Goal: Task Accomplishment & Management: Complete application form

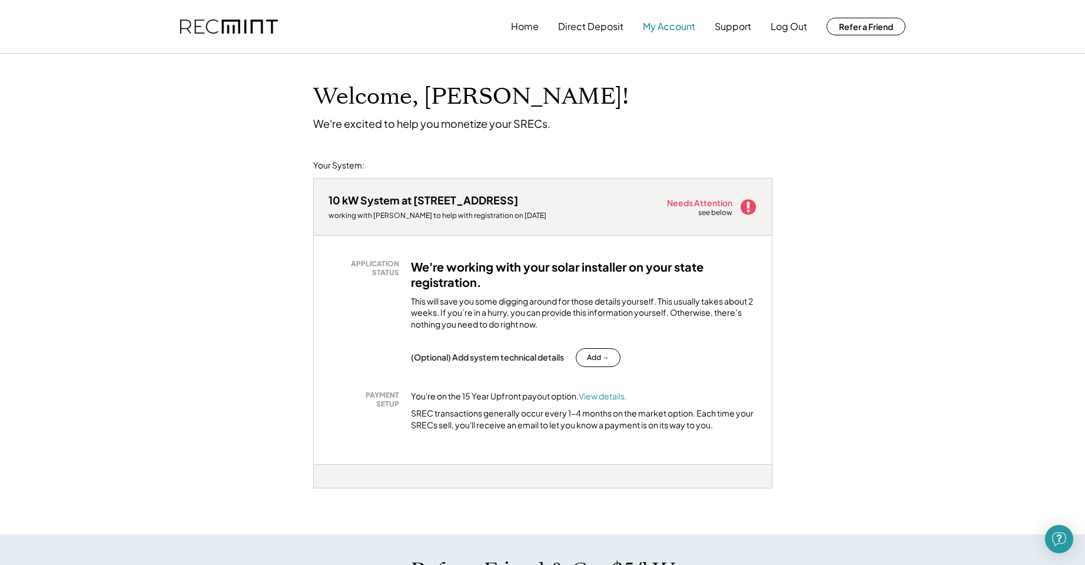
click at [659, 25] on button "My Account" at bounding box center [669, 27] width 52 height 24
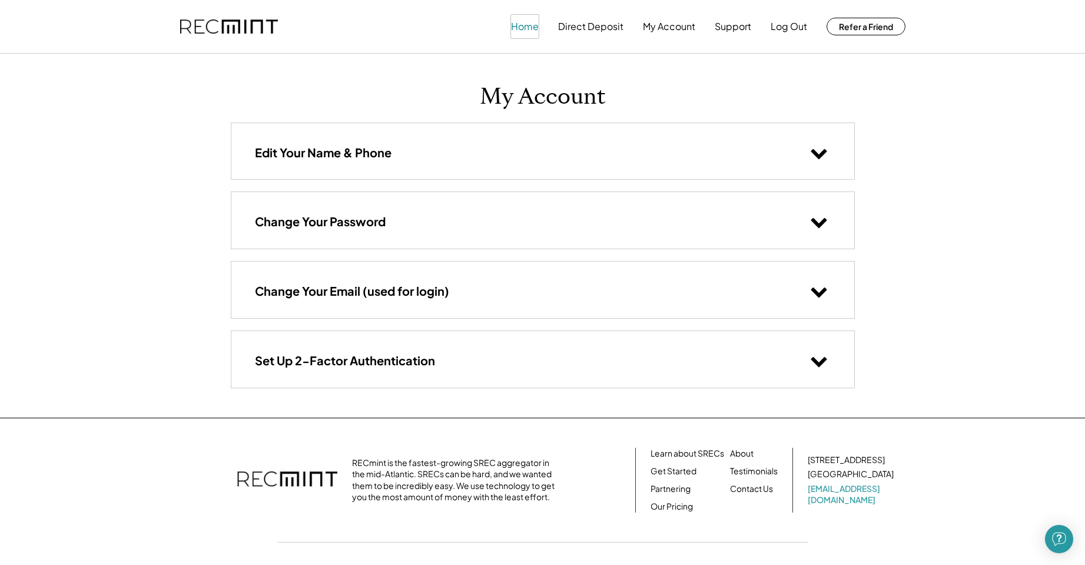
click at [523, 22] on button "Home" at bounding box center [525, 27] width 28 height 24
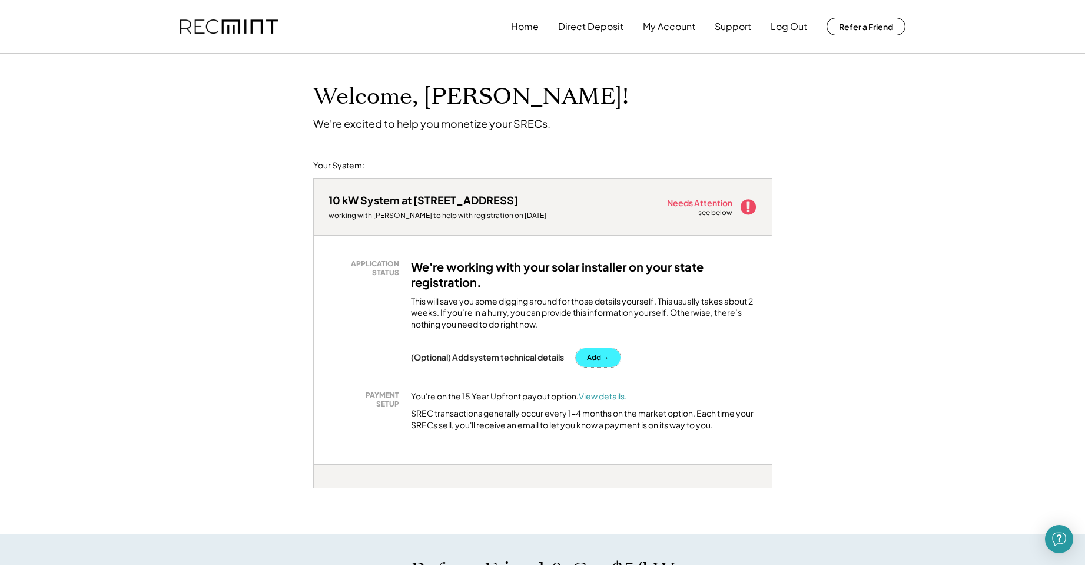
click at [601, 354] on button "Add →" at bounding box center [598, 357] width 45 height 19
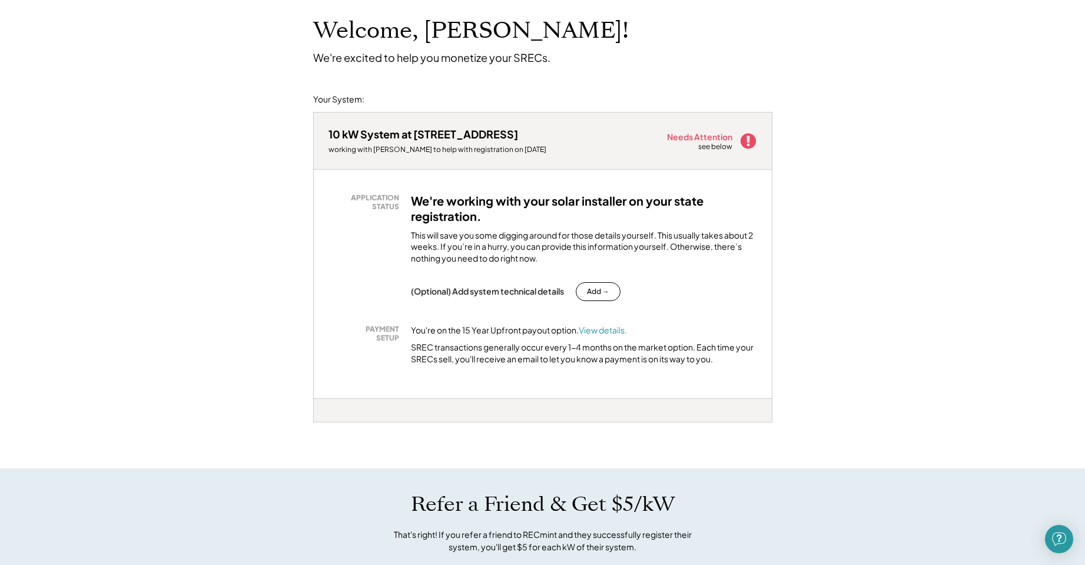
scroll to position [59, 0]
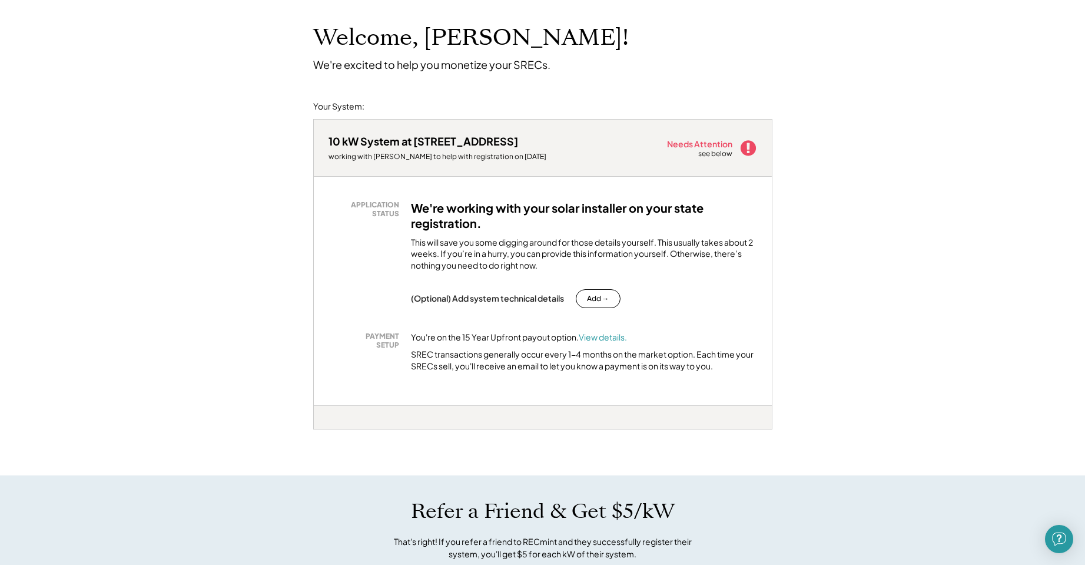
click at [747, 149] on use at bounding box center [747, 147] width 15 height 15
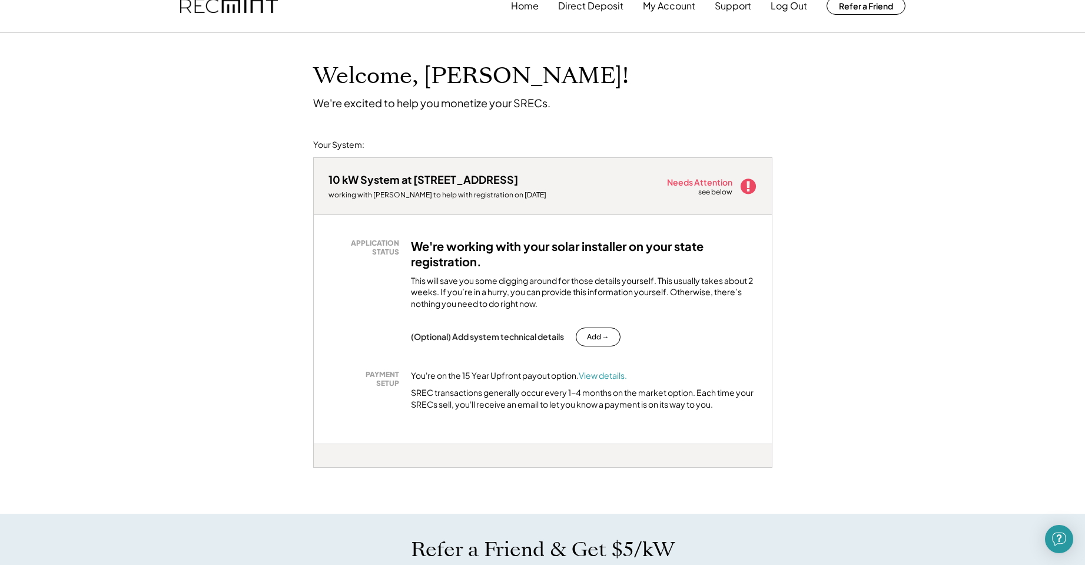
scroll to position [0, 0]
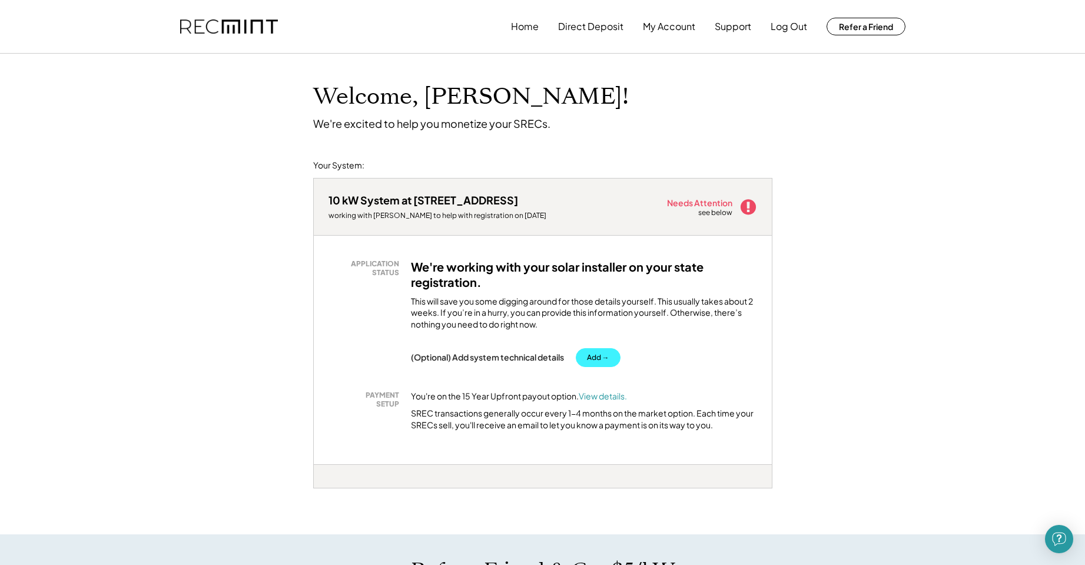
click at [605, 354] on button "Add →" at bounding box center [598, 357] width 45 height 19
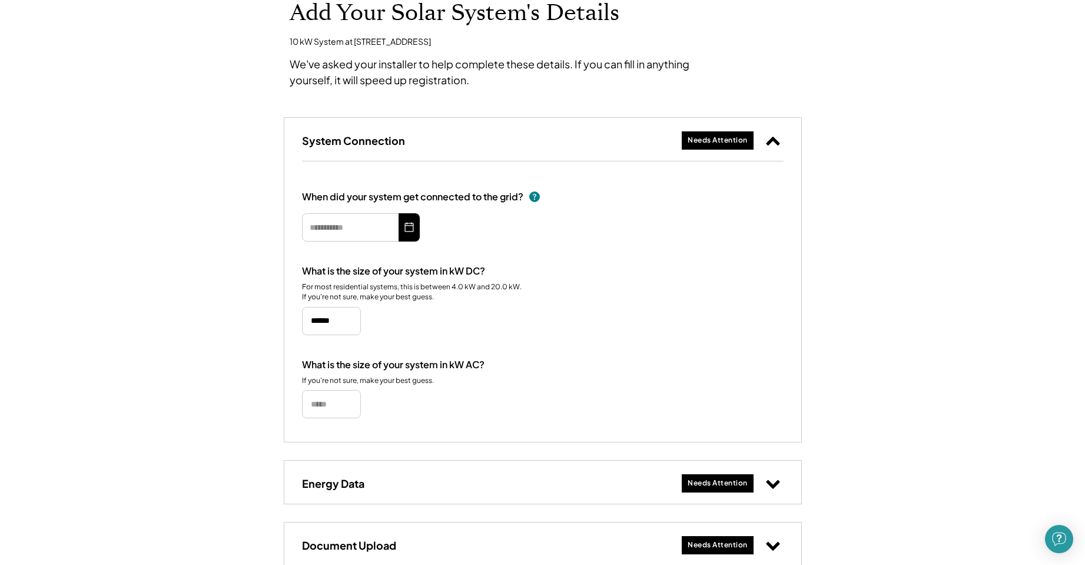
scroll to position [59, 0]
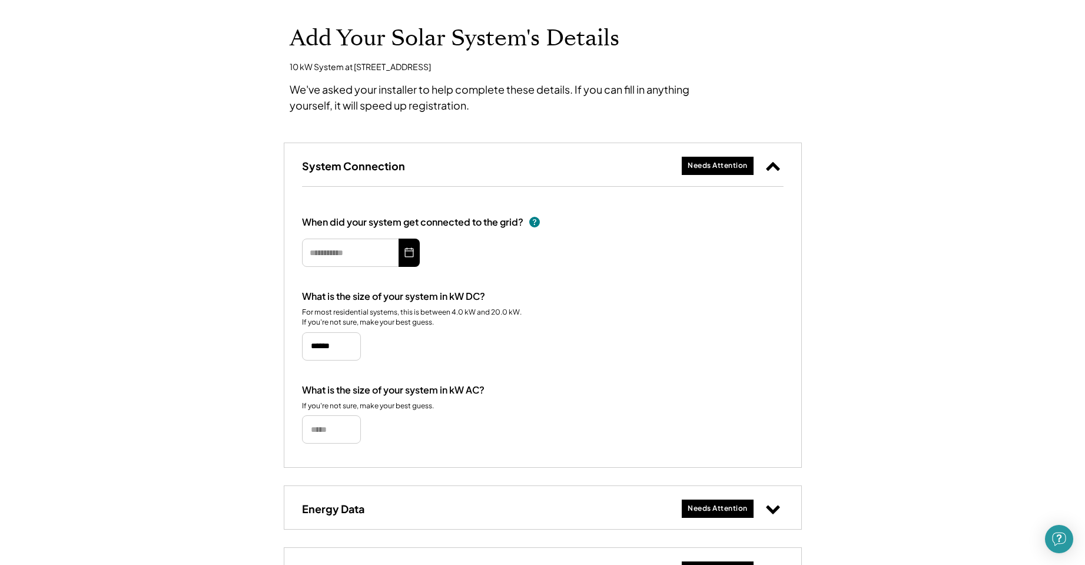
click at [713, 164] on div "Needs Attention" at bounding box center [718, 166] width 60 height 10
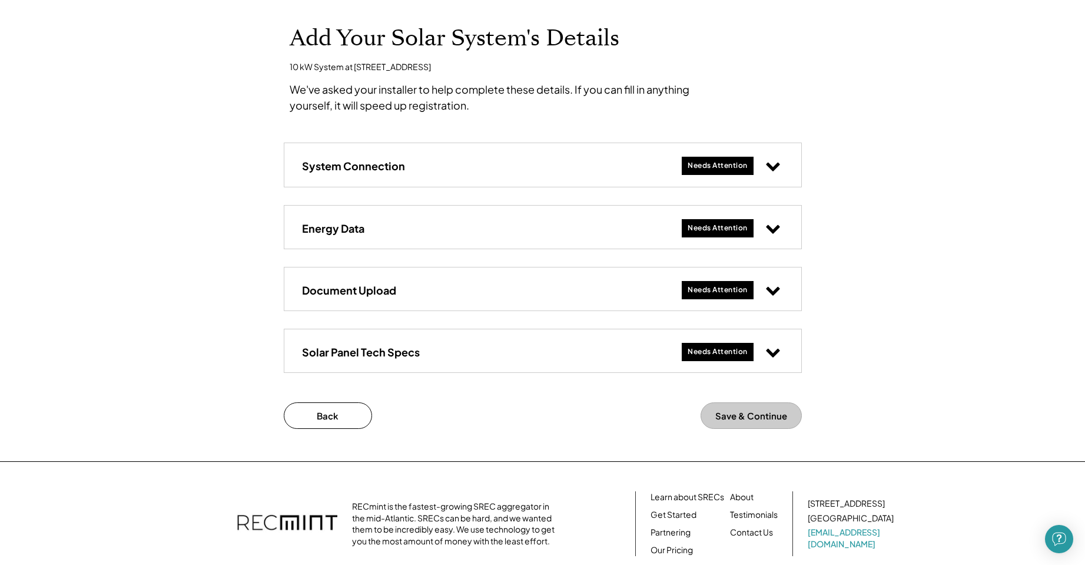
click at [715, 224] on div "Needs Attention" at bounding box center [718, 228] width 60 height 10
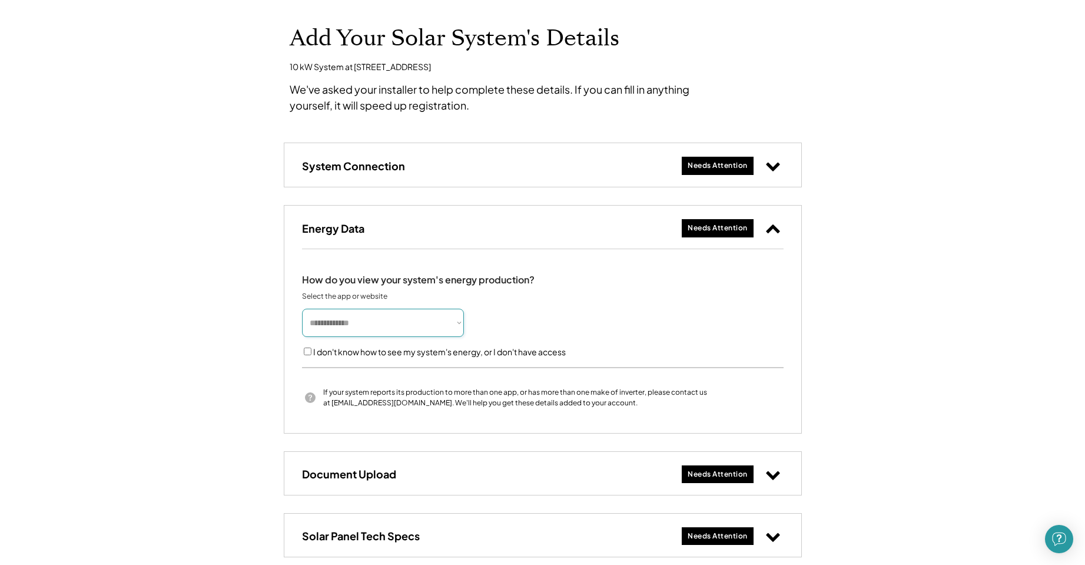
click at [453, 323] on select "**********" at bounding box center [383, 323] width 162 height 28
click at [771, 165] on use at bounding box center [773, 167] width 14 height 9
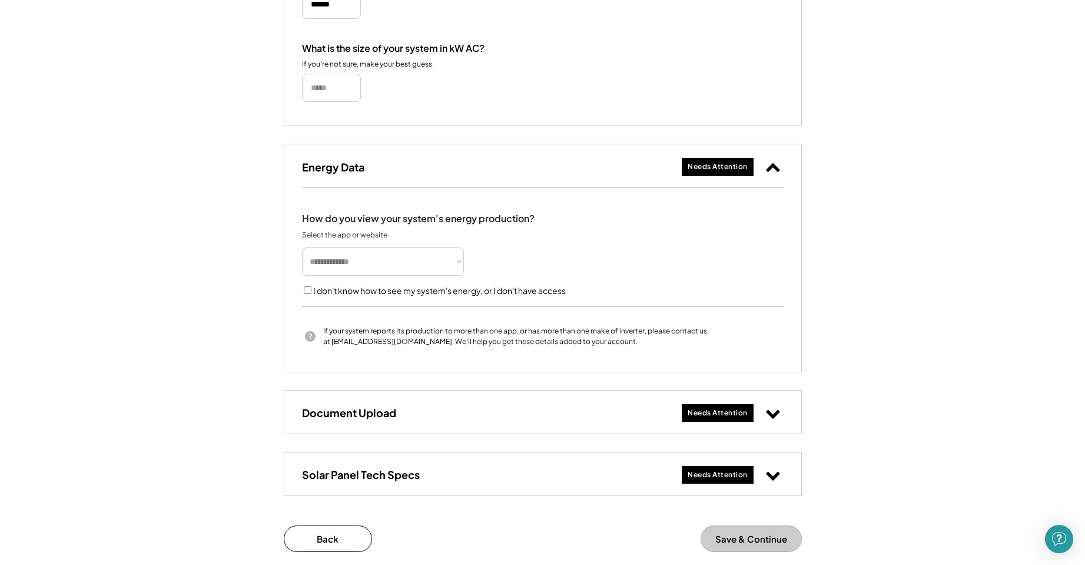
scroll to position [471, 0]
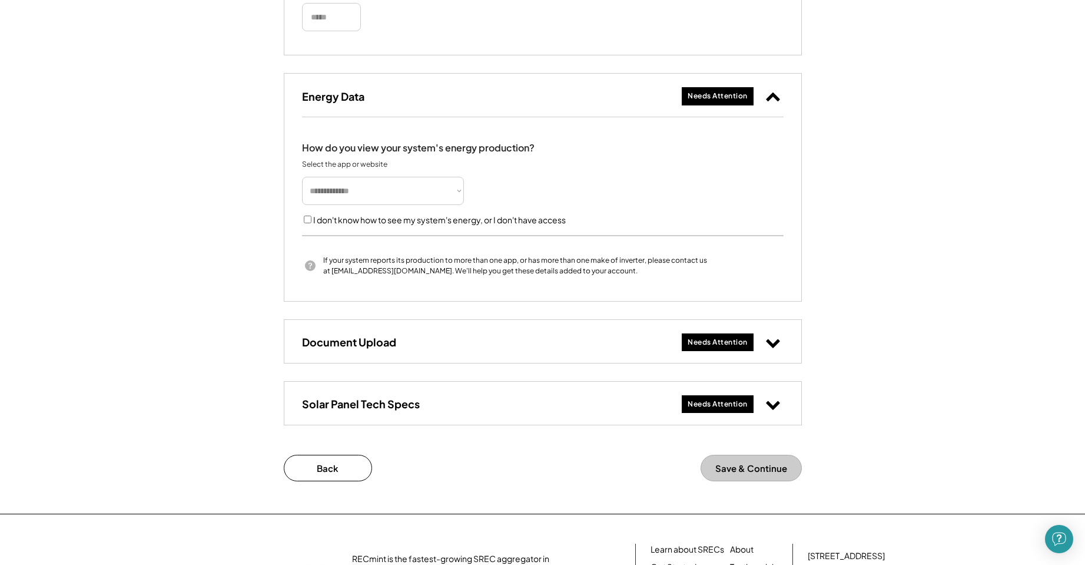
click at [775, 344] on use at bounding box center [773, 343] width 14 height 9
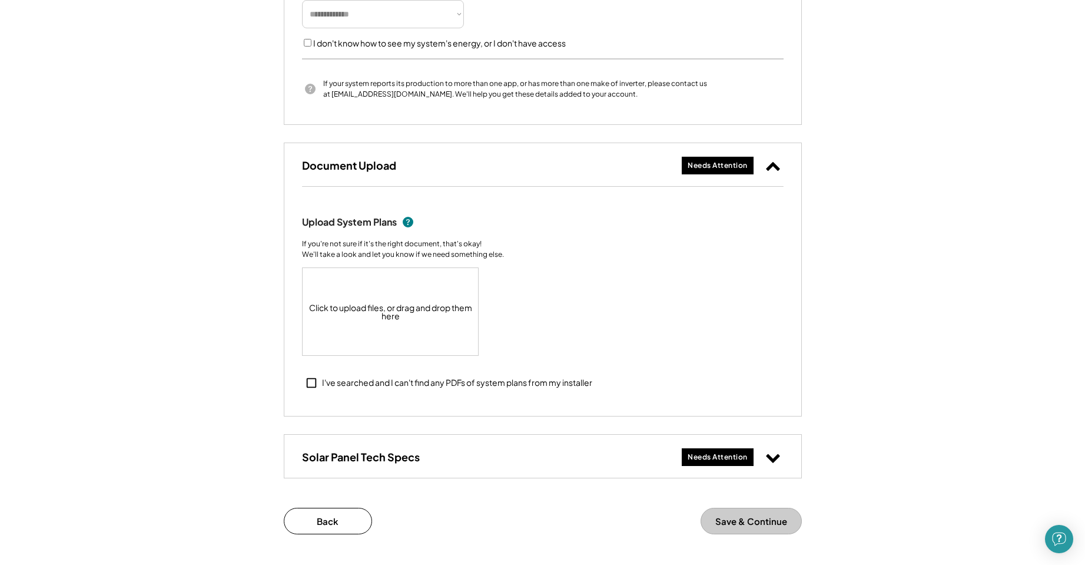
scroll to position [707, 0]
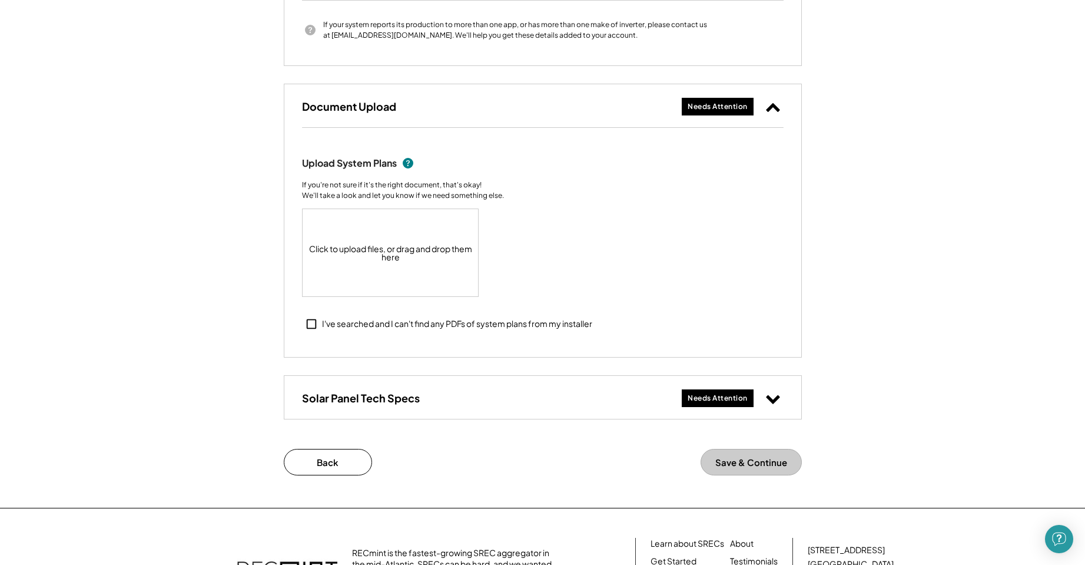
click at [743, 398] on div "Needs Attention" at bounding box center [718, 398] width 60 height 10
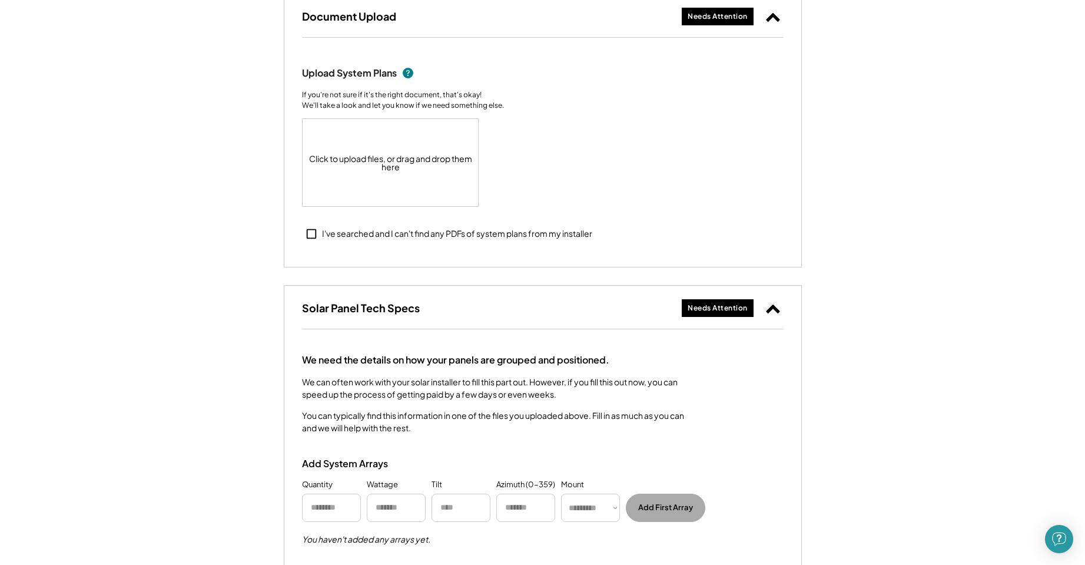
scroll to position [824, 0]
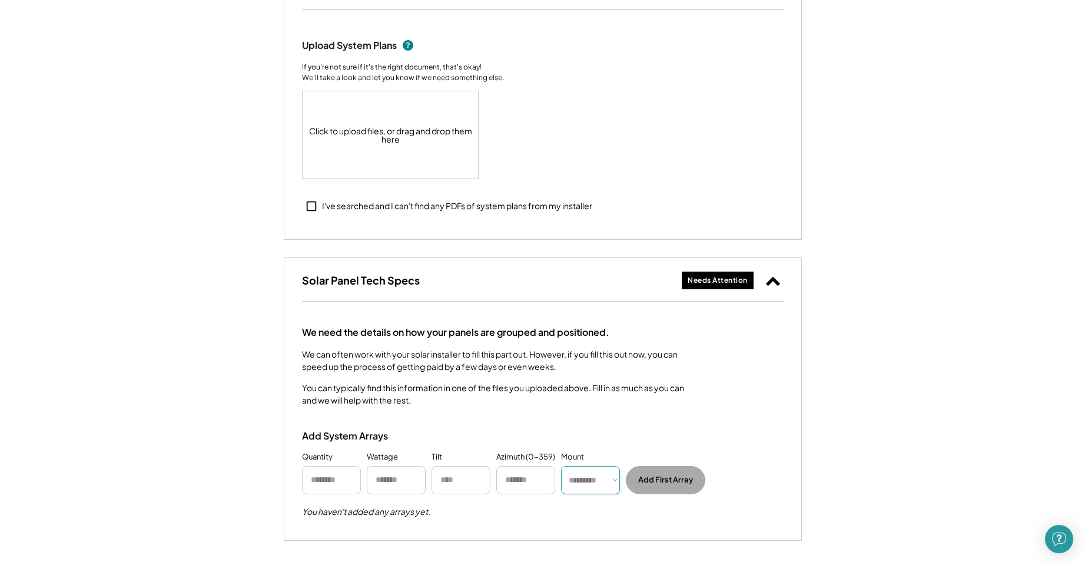
click at [609, 478] on select "********* **** ******" at bounding box center [590, 480] width 59 height 28
click at [332, 482] on input "input" at bounding box center [331, 480] width 59 height 28
click at [396, 476] on input "input" at bounding box center [396, 480] width 59 height 28
click at [458, 482] on input "input" at bounding box center [461, 480] width 59 height 28
click at [553, 479] on input "input" at bounding box center [525, 480] width 59 height 28
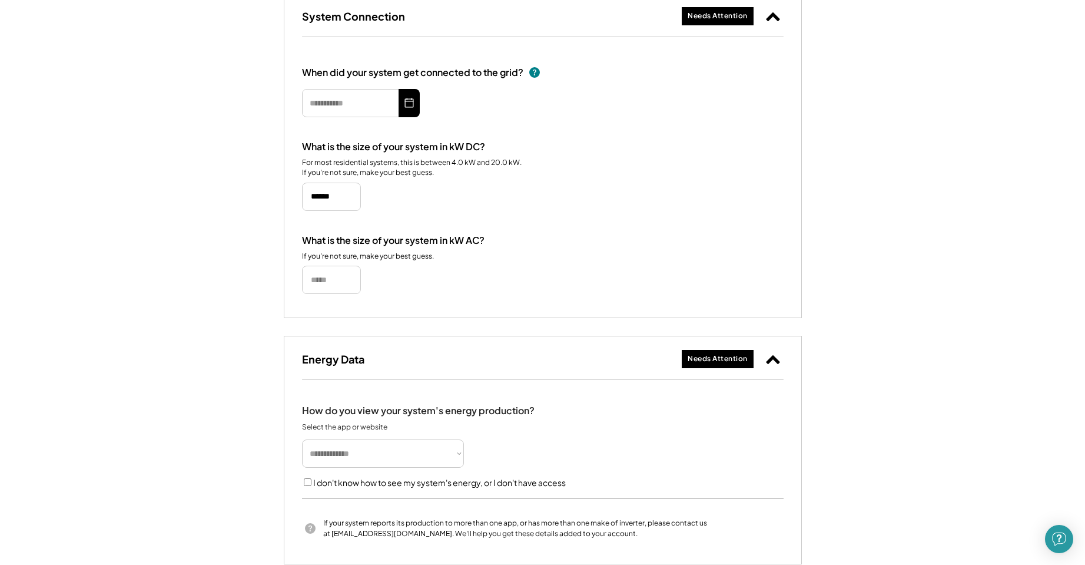
scroll to position [118, 0]
